Goal: Task Accomplishment & Management: Use online tool/utility

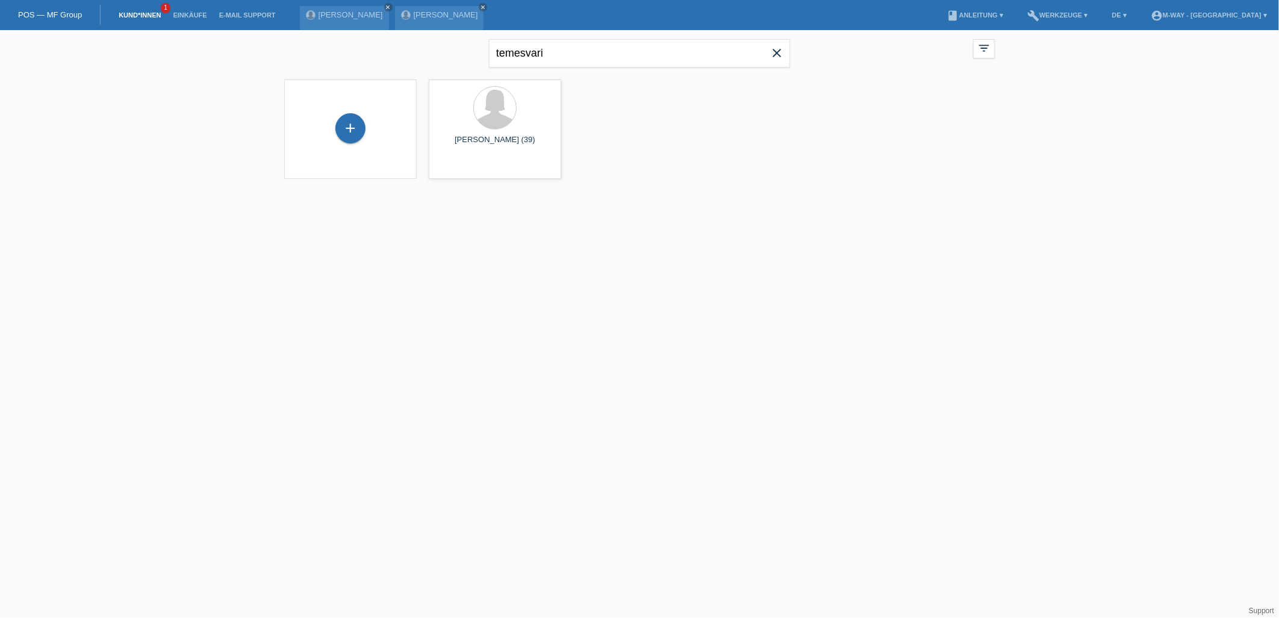
click at [38, 15] on link "POS — MF Group" at bounding box center [50, 14] width 64 height 9
click at [780, 52] on icon "close" at bounding box center [777, 53] width 14 height 14
click at [385, 6] on icon "close" at bounding box center [388, 7] width 6 height 6
click at [388, 7] on icon "close" at bounding box center [388, 7] width 6 height 6
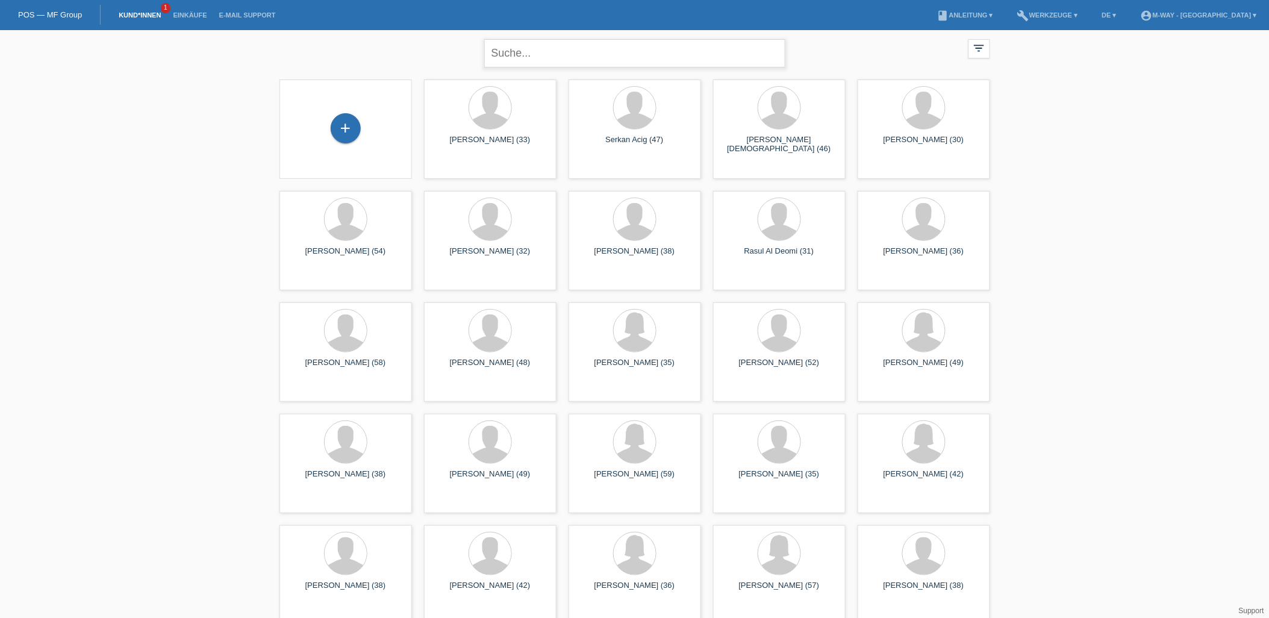
click at [559, 59] on input "text" at bounding box center [634, 53] width 301 height 28
click at [567, 51] on input "text" at bounding box center [634, 53] width 301 height 28
type input "[PERSON_NAME]"
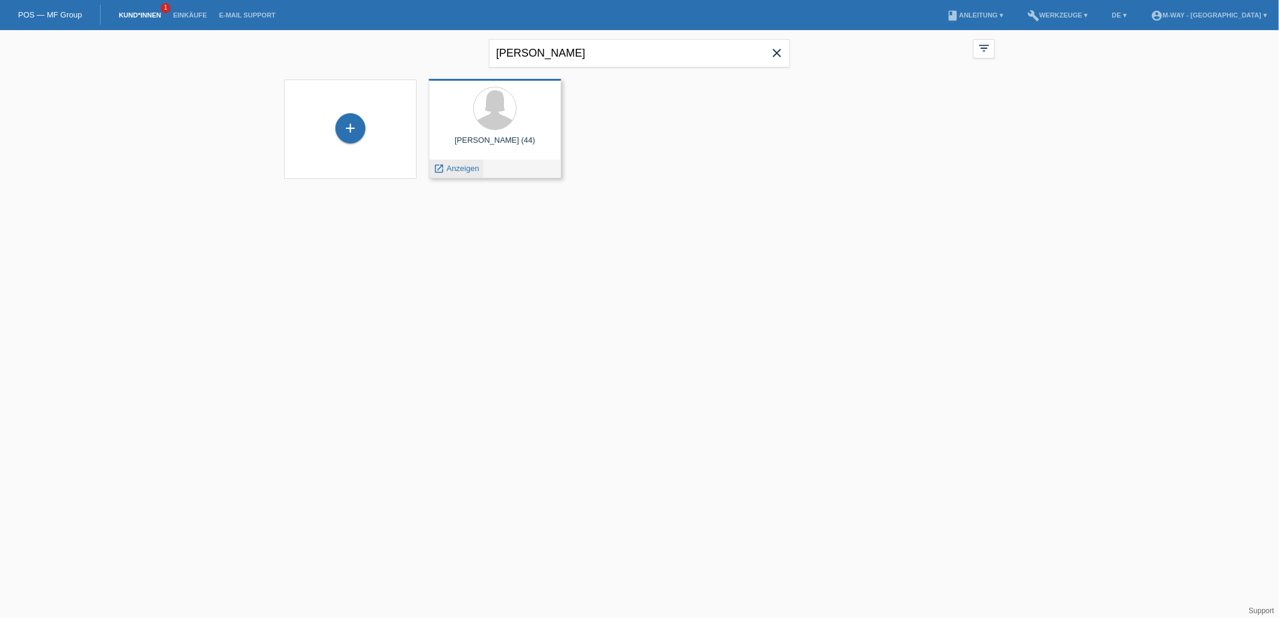
click at [461, 170] on span "Anzeigen" at bounding box center [463, 168] width 33 height 9
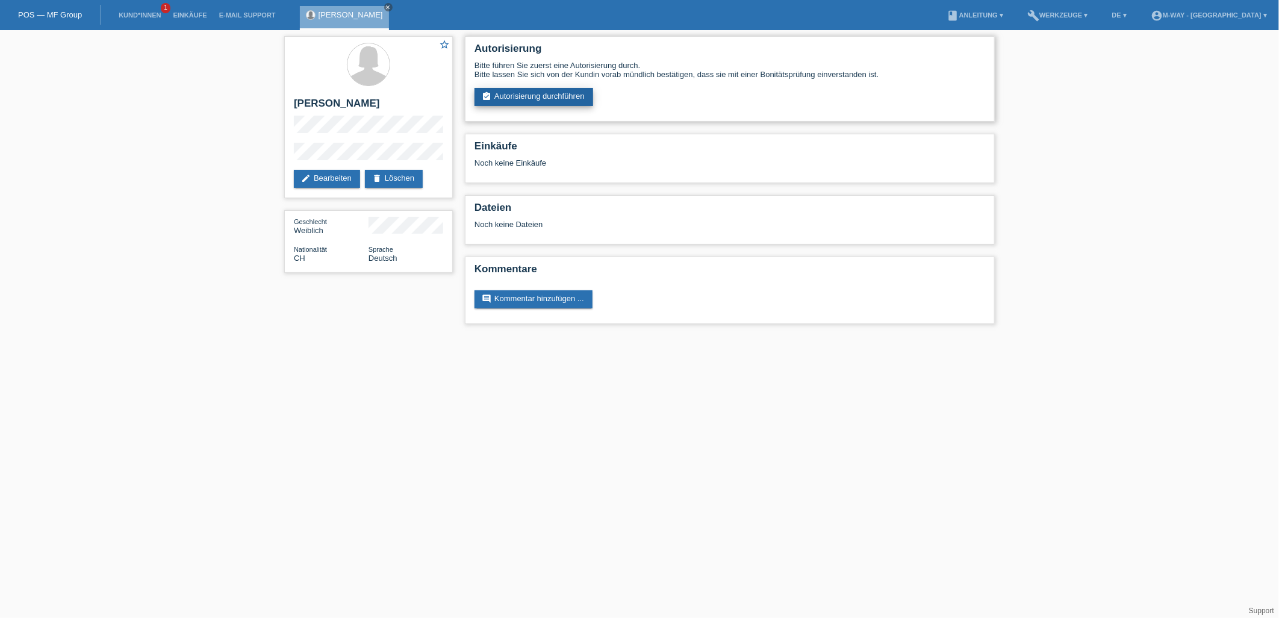
click at [538, 92] on link "assignment_turned_in Autorisierung durchführen" at bounding box center [533, 97] width 119 height 18
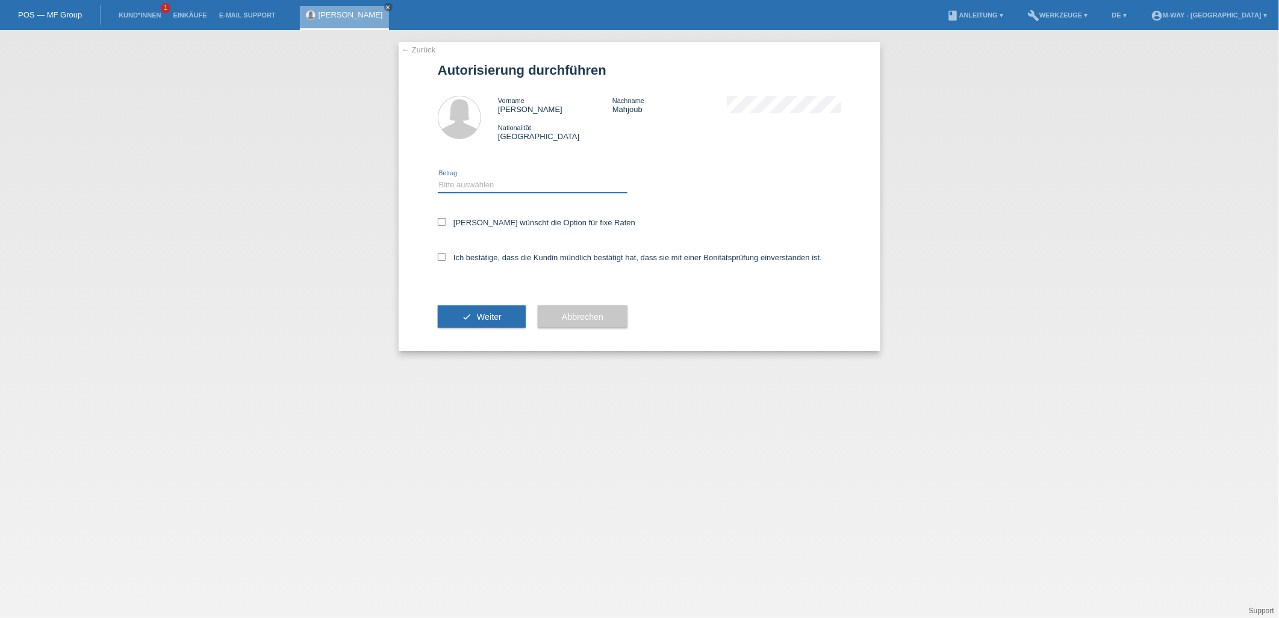
click at [473, 185] on select "Bitte auswählen CHF 1.00 - CHF 499.00 CHF 500.00 - CHF 1'999.00 CHF 2'000.00 - …" at bounding box center [533, 185] width 190 height 14
select select "2"
click at [438, 178] on select "Bitte auswählen CHF 1.00 - CHF 499.00 CHF 500.00 - CHF 1'999.00 CHF 2'000.00 - …" at bounding box center [533, 185] width 190 height 14
click at [449, 224] on label "[PERSON_NAME] wünscht die Option für fixe Raten" at bounding box center [536, 222] width 197 height 9
click at [446, 224] on input "[PERSON_NAME] wünscht die Option für fixe Raten" at bounding box center [442, 222] width 8 height 8
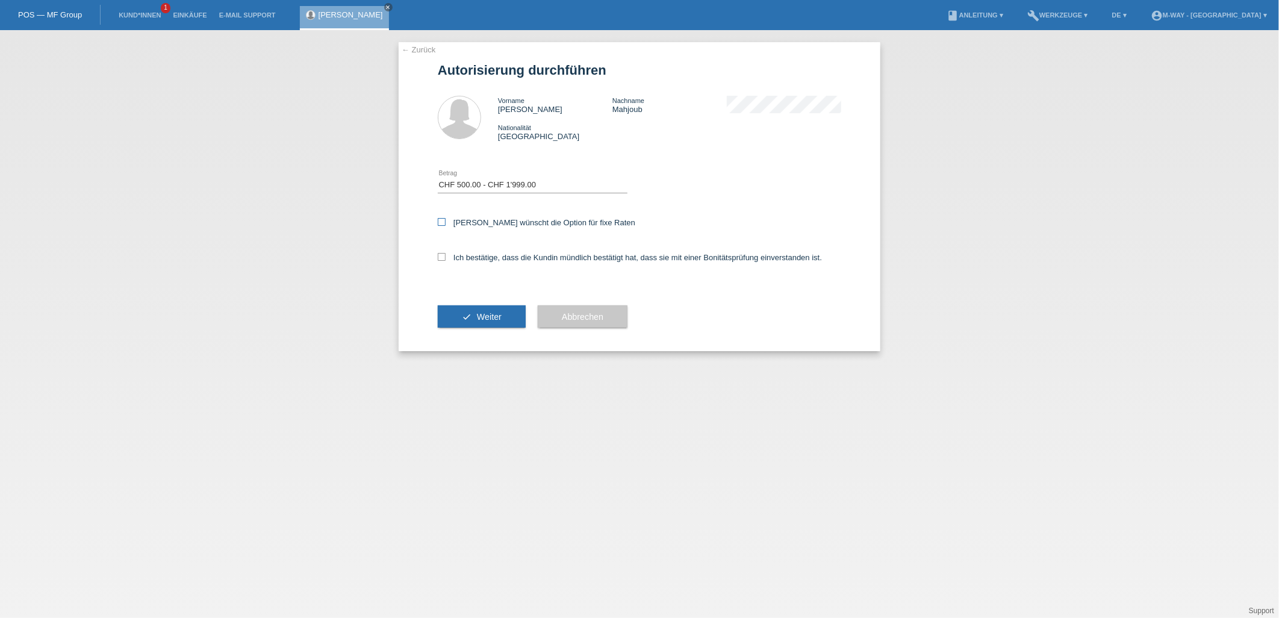
checkbox input "true"
click at [446, 259] on label "Ich bestätige, dass die Kundin mündlich bestätigt hat, dass sie mit einer Bonit…" at bounding box center [630, 257] width 384 height 9
click at [446, 259] on input "Ich bestätige, dass die Kundin mündlich bestätigt hat, dass sie mit einer Bonit…" at bounding box center [442, 257] width 8 height 8
checkbox input "true"
click at [491, 313] on span "Weiter" at bounding box center [489, 317] width 25 height 10
